Goal: Information Seeking & Learning: Learn about a topic

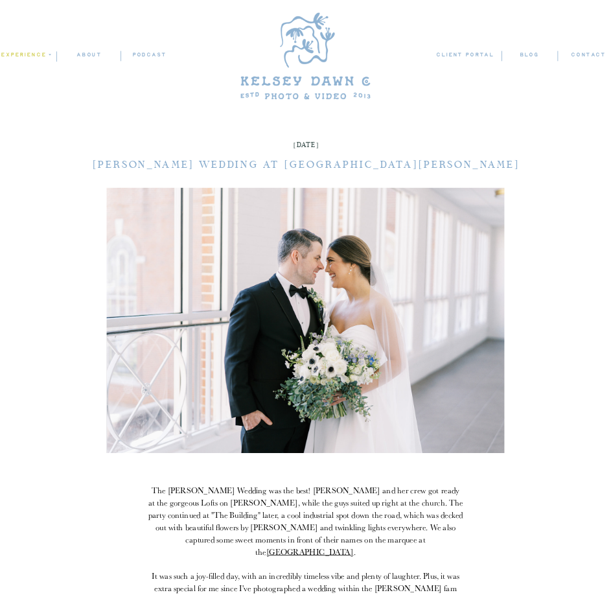
click at [47, 58] on nav "experience" at bounding box center [25, 55] width 49 height 9
click at [34, 97] on p "families" at bounding box center [28, 99] width 56 height 8
click at [443, 148] on div at bounding box center [373, 233] width 754 height 344
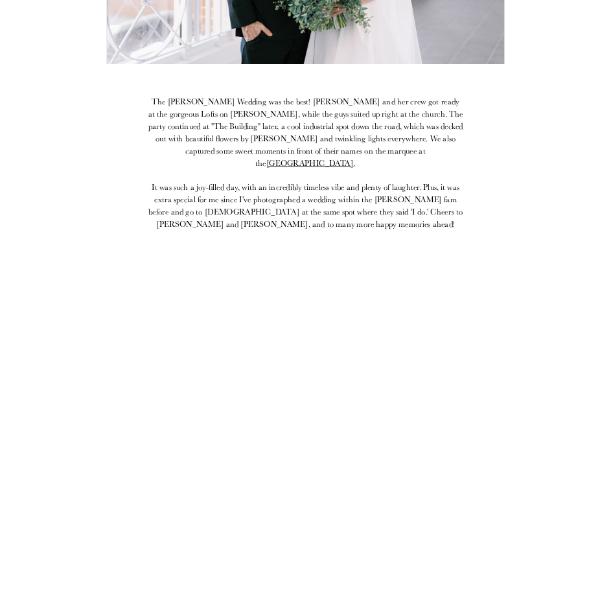
scroll to position [713, 0]
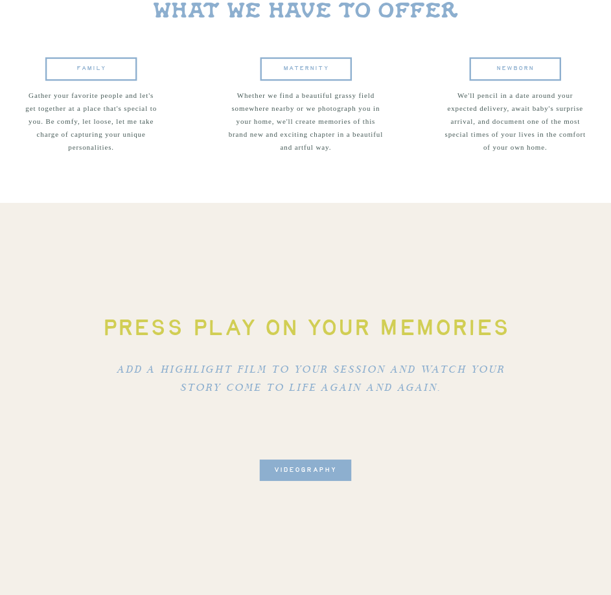
scroll to position [2074, 0]
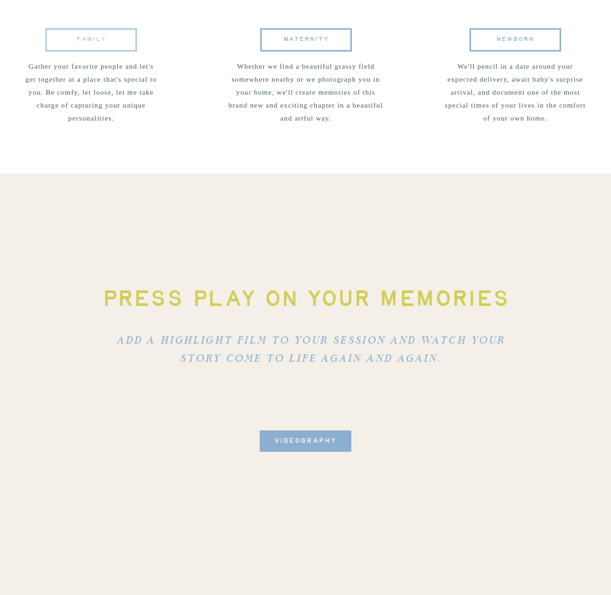
click at [78, 42] on span "FAMILY" at bounding box center [91, 40] width 30 height 10
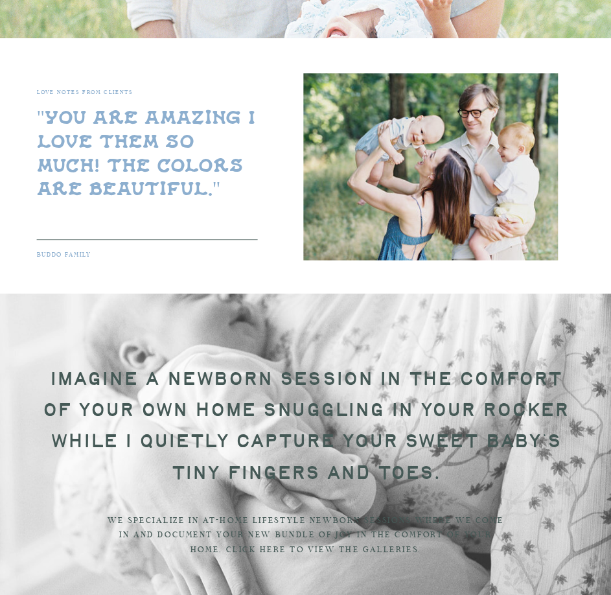
scroll to position [713, 0]
